Goal: Use online tool/utility: Utilize a website feature to perform a specific function

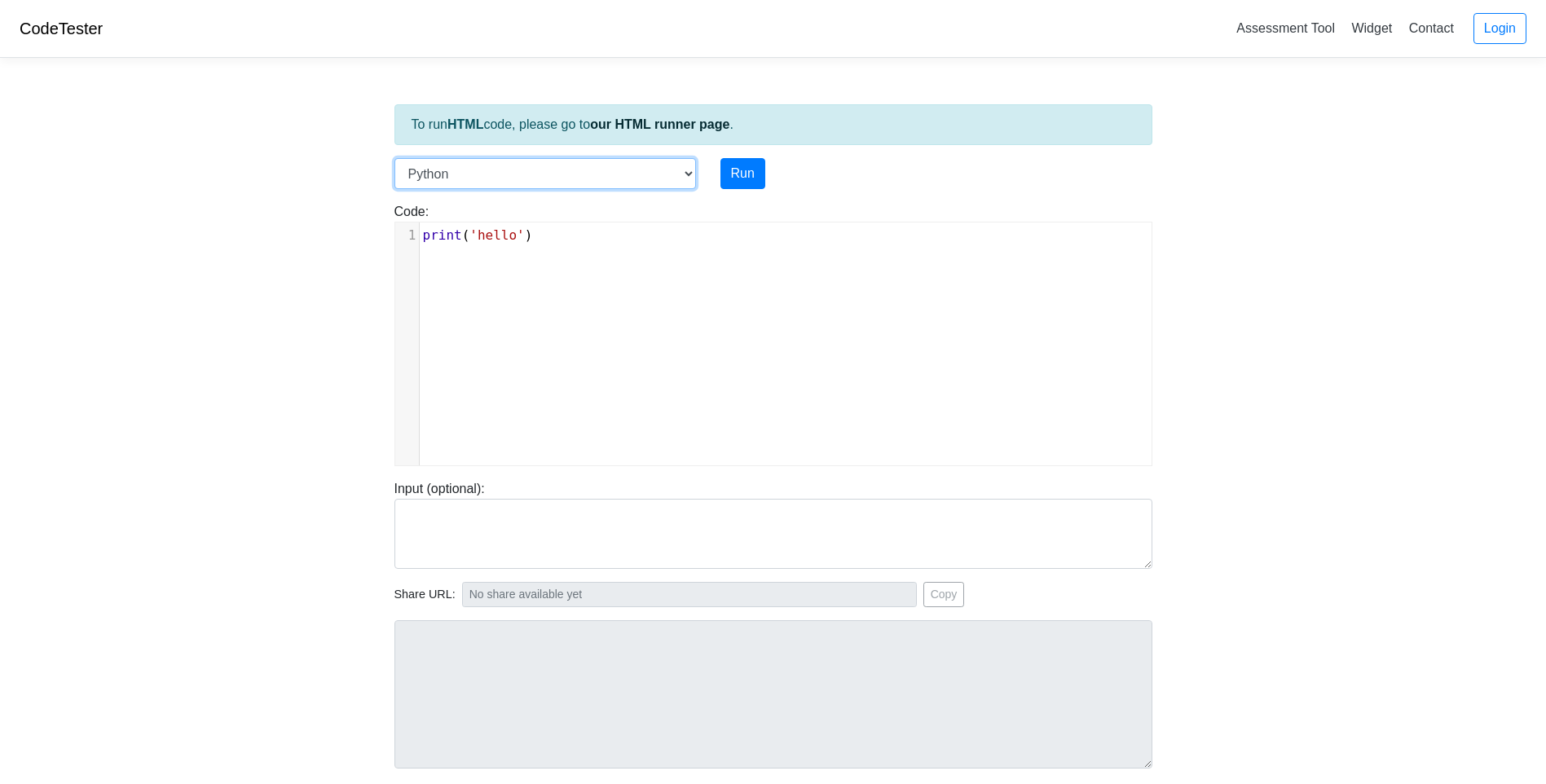
click at [689, 176] on select "C C++ Go Java Javascript Python Ruby" at bounding box center [545, 173] width 302 height 31
select select "javascript"
click at [394, 158] on select "C C++ Go Java Javascript Python Ruby" at bounding box center [545, 173] width 302 height 31
type textarea "console.log("hello")"
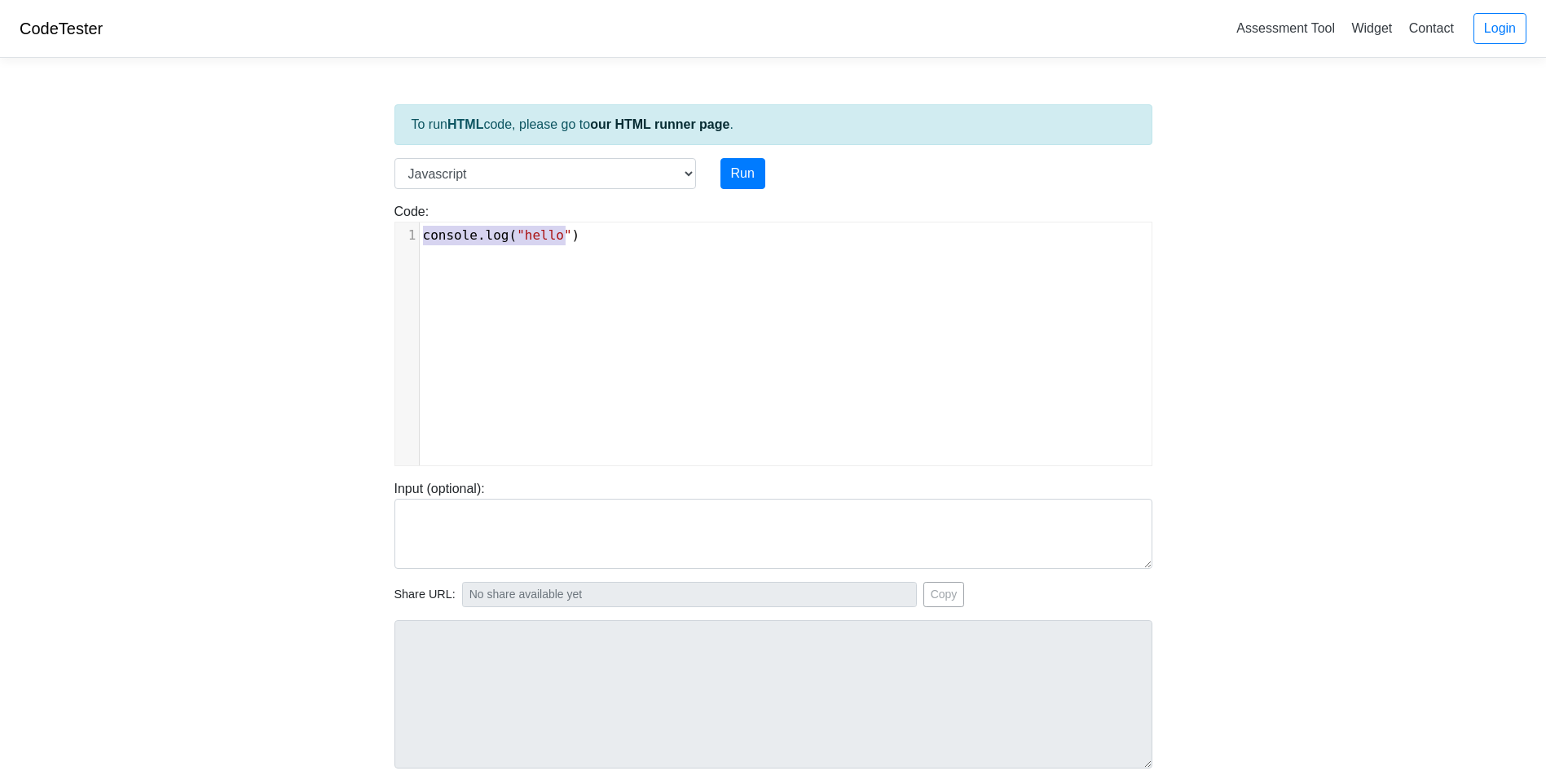
drag, startPoint x: 592, startPoint y: 234, endPoint x: 365, endPoint y: 240, distance: 226.6
click at [365, 240] on body "CodeTester Assessment Tool Widget Contact Login To run HTML code, please go to …" at bounding box center [773, 434] width 1546 height 869
click at [433, 231] on pre "​" at bounding box center [792, 236] width 744 height 20
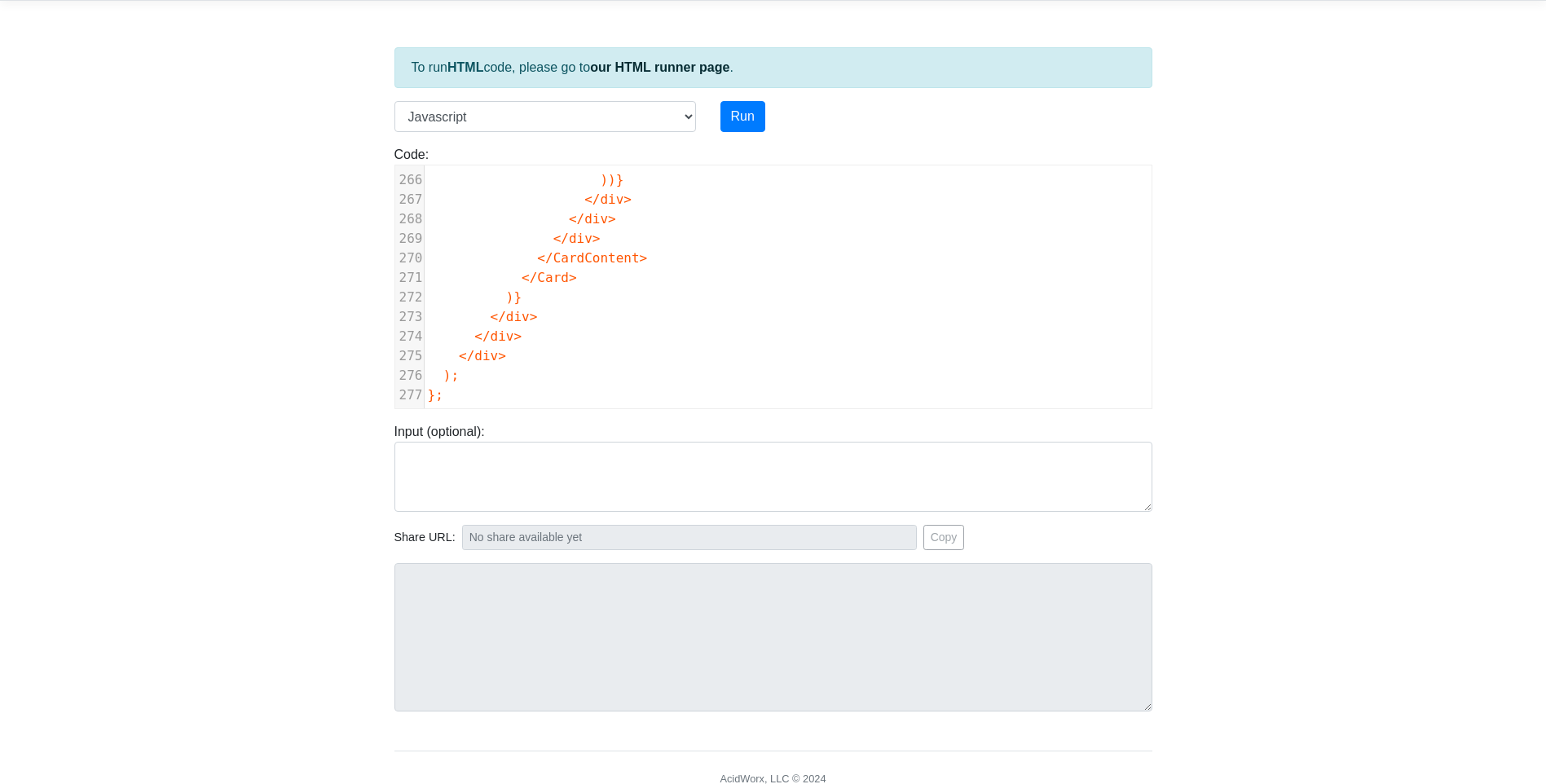
scroll to position [125, 0]
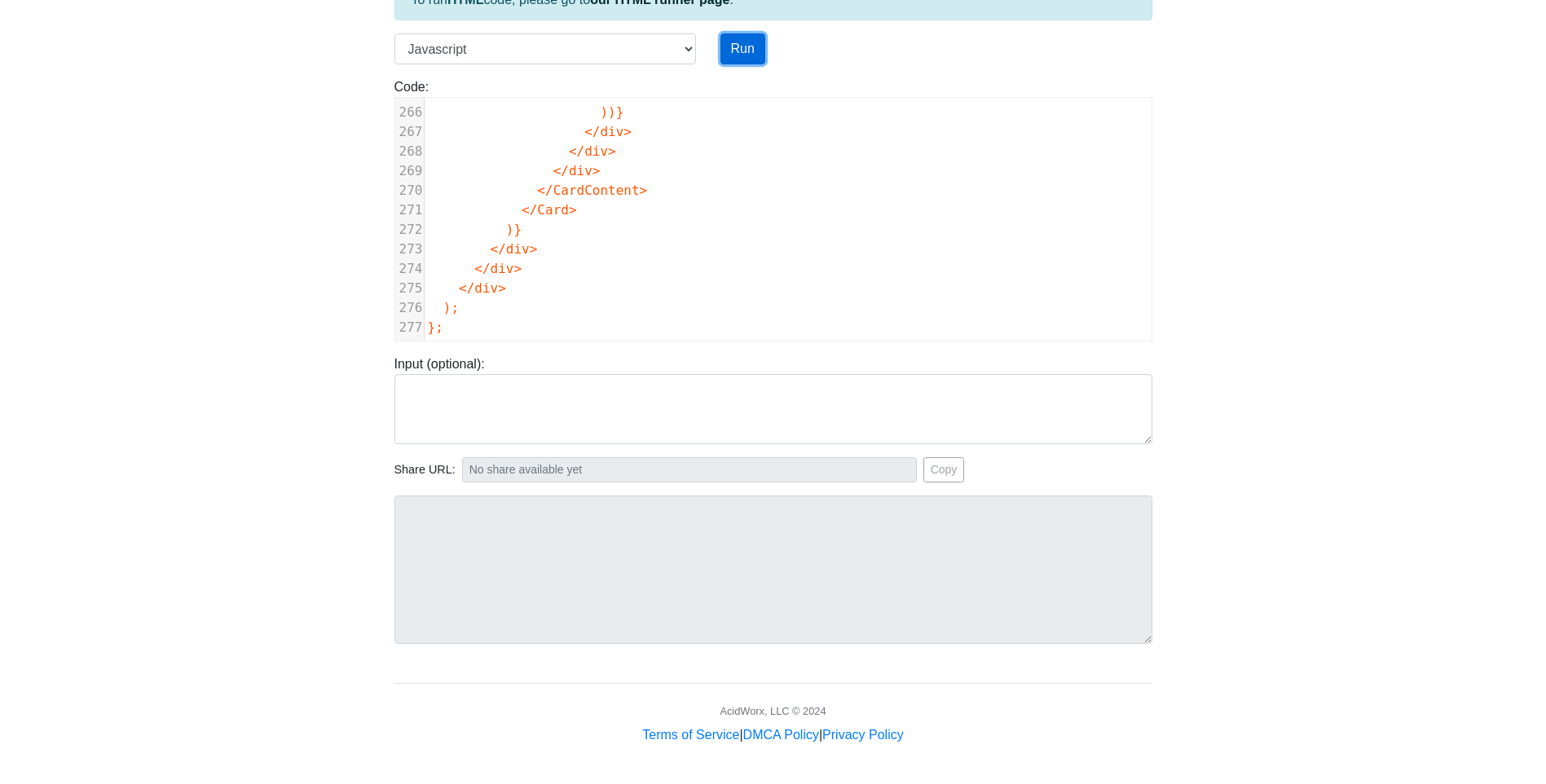
click at [737, 53] on button "Run" at bounding box center [742, 48] width 45 height 31
type input "[URL][DOMAIN_NAME]"
type textarea "Submission status: Runtime Error (NZEC) Stderr: /box/script.js:35 <div classNam…"
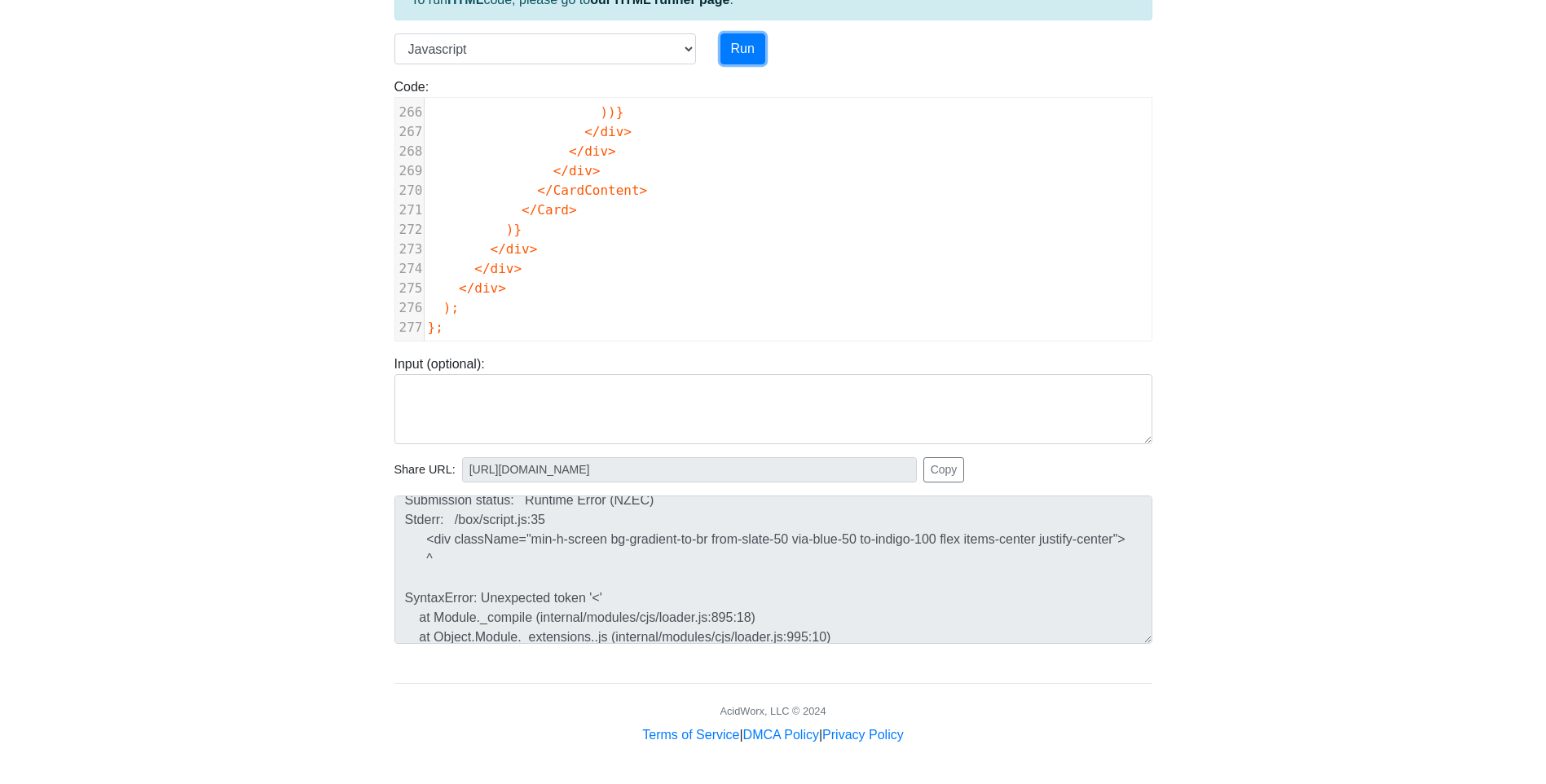
scroll to position [0, 0]
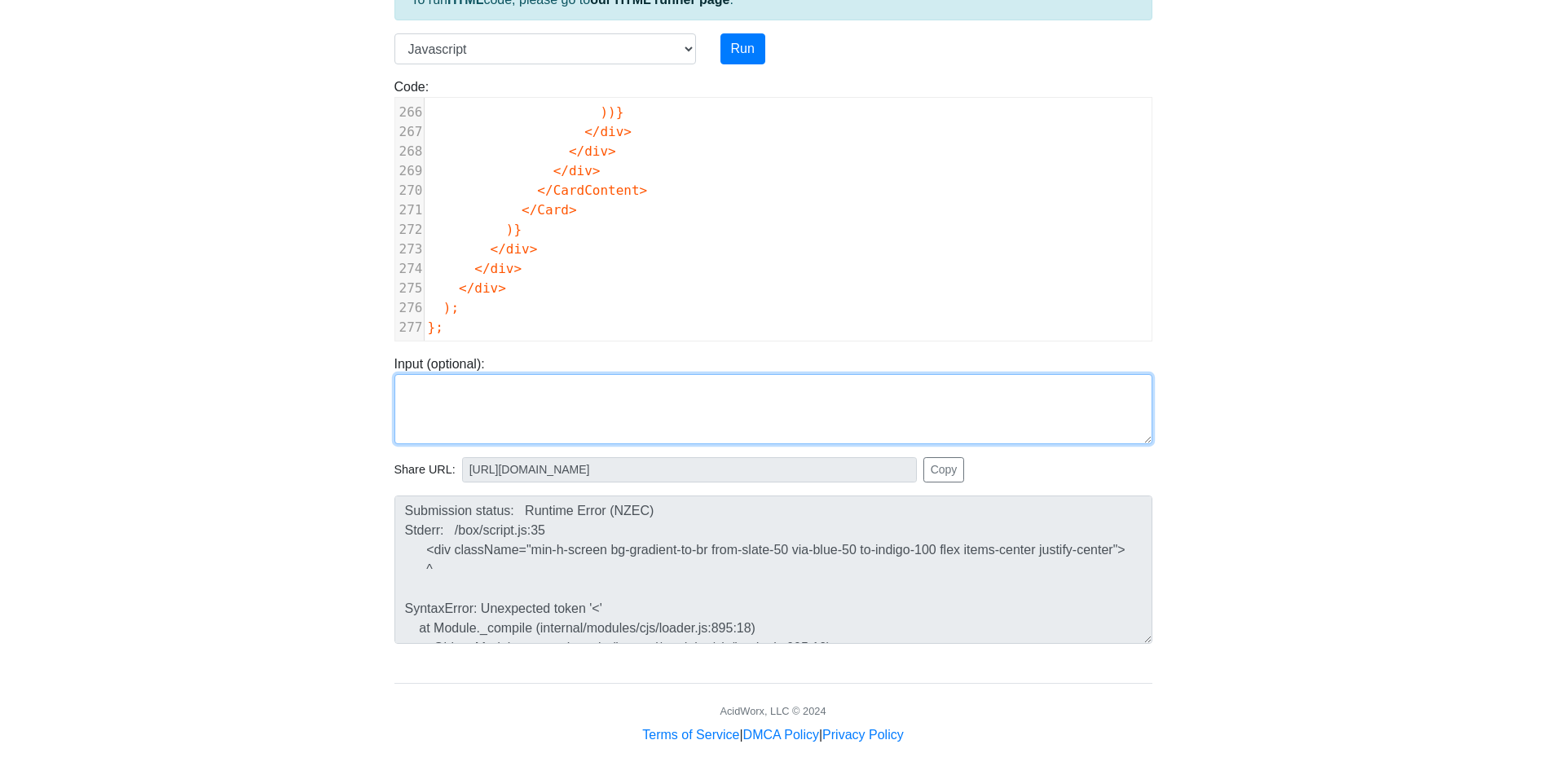
click at [422, 401] on textarea at bounding box center [773, 409] width 758 height 70
